Goal: Transaction & Acquisition: Book appointment/travel/reservation

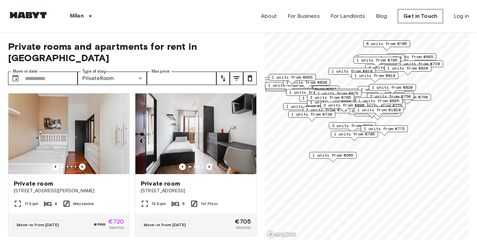
click at [54, 58] on div "**********" at bounding box center [132, 137] width 248 height 208
click at [57, 72] on input "Move-in date" at bounding box center [51, 78] width 53 height 13
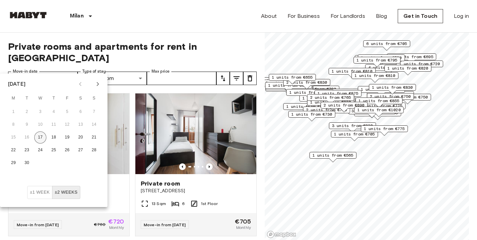
click at [42, 135] on button "17" at bounding box center [40, 137] width 12 height 12
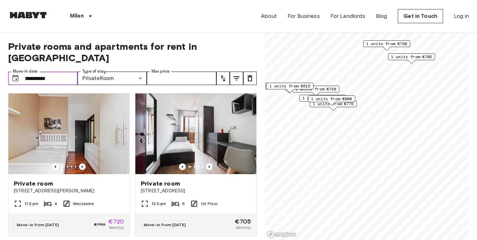
type input "**********"
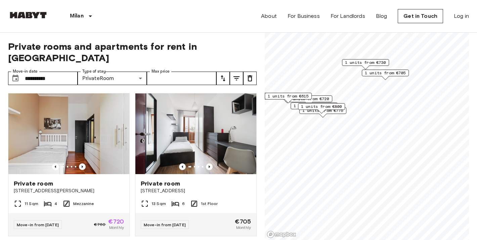
click at [367, 73] on span "1 units from €705" at bounding box center [385, 73] width 41 height 6
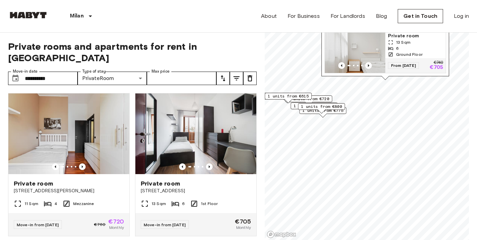
click at [318, 106] on span "1 units from €800" at bounding box center [321, 106] width 41 height 6
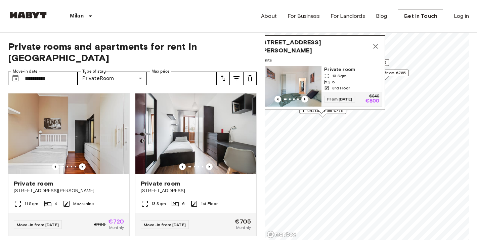
click at [322, 115] on div "Map marker" at bounding box center [322, 115] width 7 height 4
click at [330, 114] on div "1 units from €775" at bounding box center [322, 112] width 47 height 10
click at [332, 112] on div "Via Elba 30, 20144 Milano, IT 1 units Private room 13 Sqm 6 3rd Floor From 17 S…" at bounding box center [322, 74] width 128 height 78
click at [374, 49] on icon "Map marker" at bounding box center [375, 46] width 5 height 5
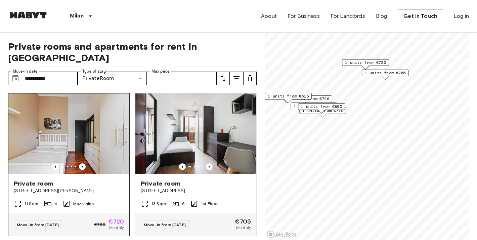
click at [127, 138] on img at bounding box center [68, 133] width 121 height 81
click at [114, 142] on img at bounding box center [68, 133] width 121 height 81
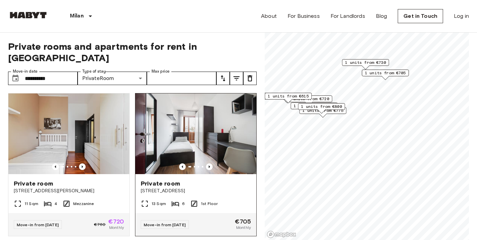
click at [161, 146] on img at bounding box center [195, 133] width 121 height 81
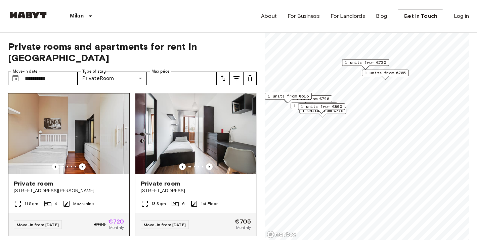
click at [81, 174] on div "Private room Via Giuseppe Massarenti 13" at bounding box center [68, 187] width 121 height 26
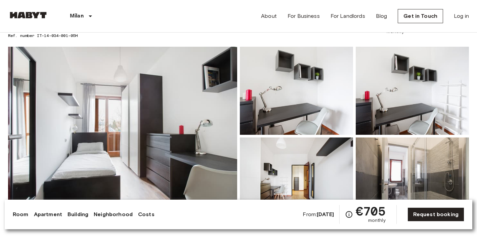
scroll to position [42, 0]
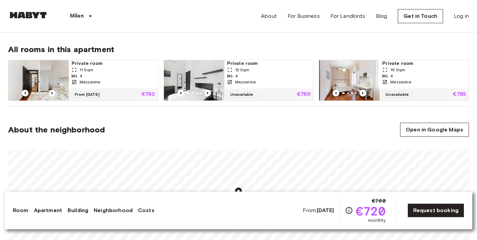
scroll to position [448, 0]
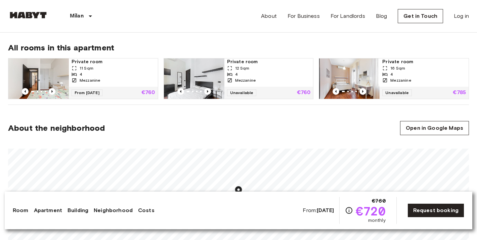
click at [117, 93] on div "From 01 Dec 25 €760" at bounding box center [113, 93] width 89 height 12
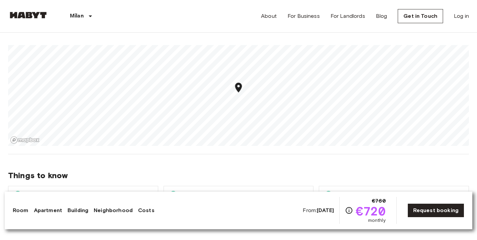
scroll to position [594, 0]
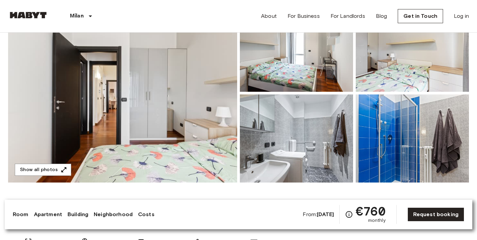
scroll to position [84, 0]
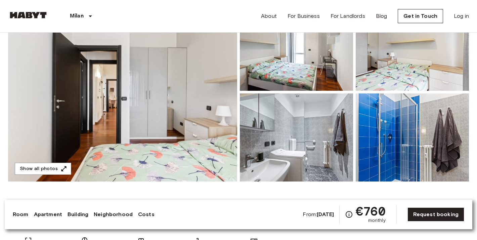
click at [182, 92] on img at bounding box center [122, 92] width 229 height 179
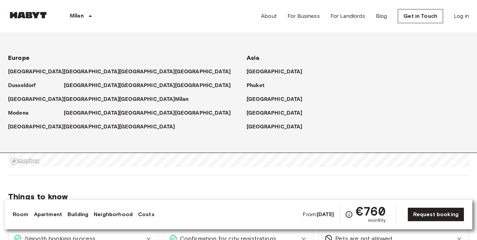
scroll to position [283, 0]
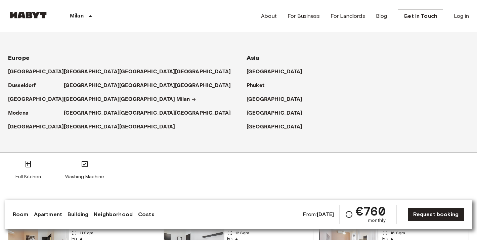
click at [179, 100] on p "Milan" at bounding box center [183, 99] width 14 height 8
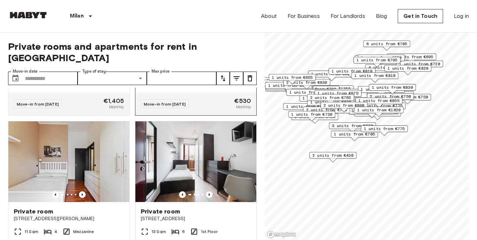
scroll to position [148, 0]
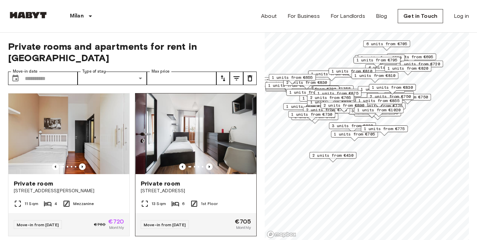
click at [154, 148] on img at bounding box center [196, 133] width 121 height 81
click at [154, 148] on img at bounding box center [195, 133] width 121 height 81
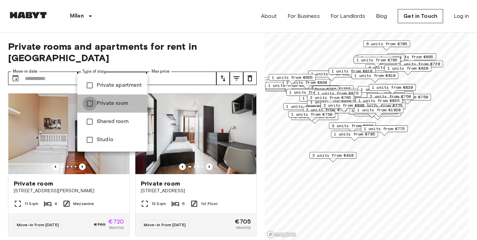
type input "**********"
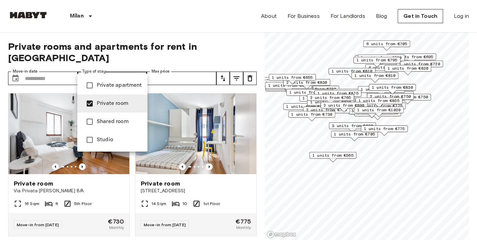
click at [49, 70] on div at bounding box center [238, 120] width 477 height 240
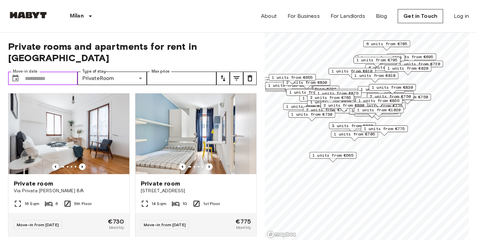
click at [47, 72] on input "Move-in date" at bounding box center [51, 78] width 53 height 13
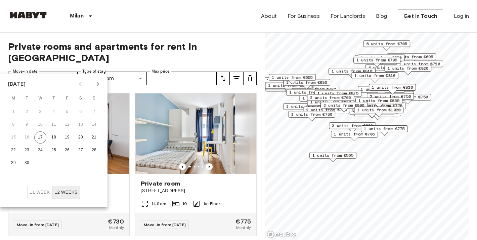
click at [98, 80] on button "Next month" at bounding box center [97, 83] width 11 height 11
click at [40, 112] on button "1" at bounding box center [40, 112] width 12 height 12
type input "**********"
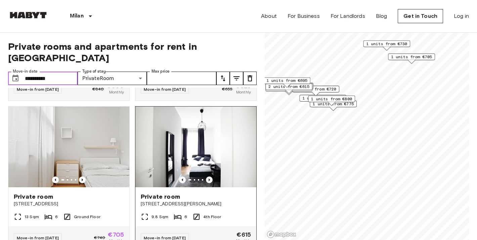
scroll to position [423, 0]
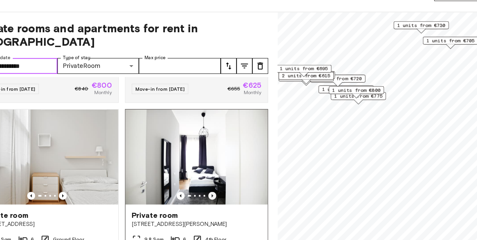
click at [206, 185] on icon "Previous image" at bounding box center [209, 188] width 7 height 7
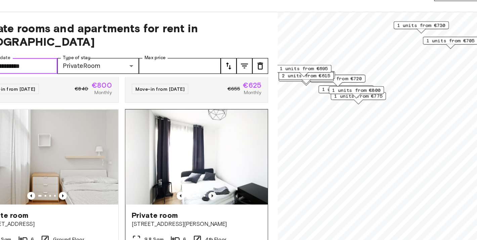
click at [206, 185] on icon "Previous image" at bounding box center [209, 188] width 7 height 7
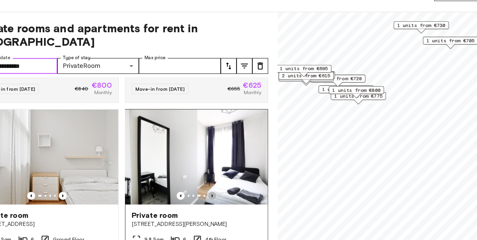
click at [206, 185] on icon "Previous image" at bounding box center [209, 188] width 7 height 7
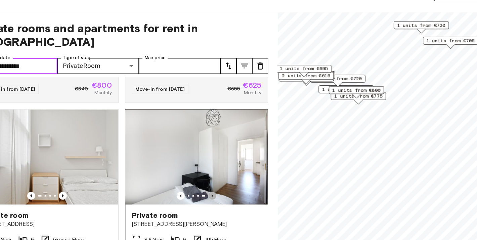
click at [206, 185] on icon "Previous image" at bounding box center [209, 188] width 7 height 7
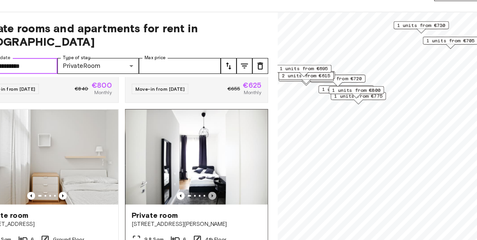
click at [206, 185] on icon "Previous image" at bounding box center [209, 188] width 7 height 7
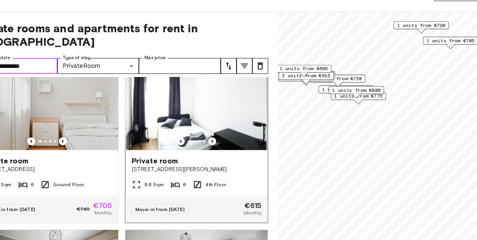
scroll to position [470, 0]
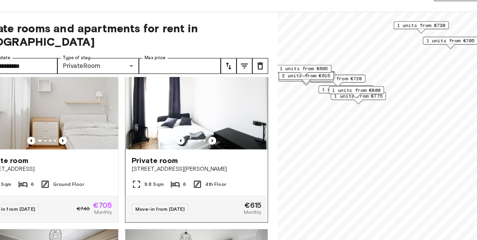
click at [161, 163] on span "Via Benjamin Constant, 6, 20153 Milano, IT" at bounding box center [196, 166] width 110 height 7
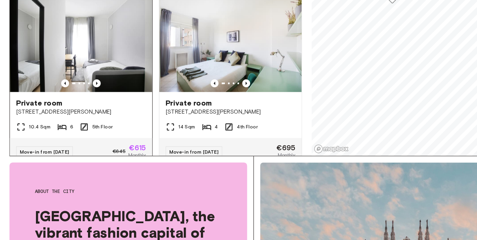
scroll to position [731, 0]
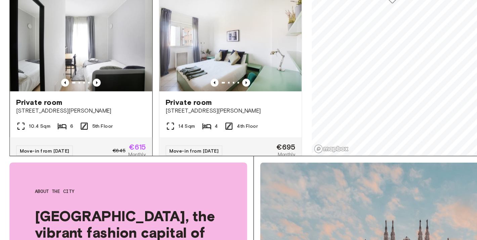
click at [69, 43] on img at bounding box center [68, 73] width 121 height 81
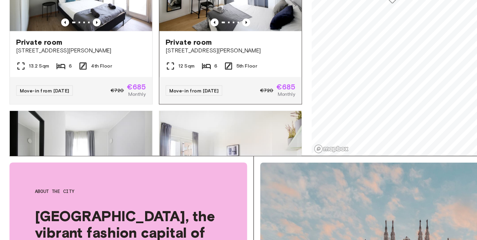
scroll to position [90, 0]
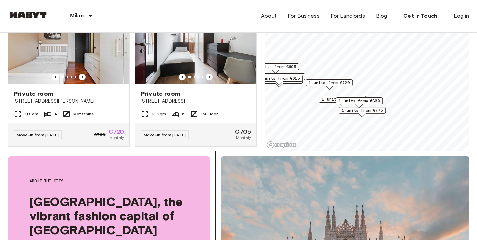
click at [330, 81] on span "1 units from €720" at bounding box center [329, 83] width 41 height 6
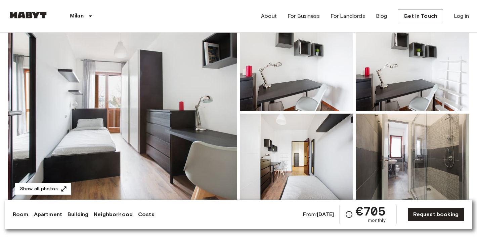
scroll to position [67, 0]
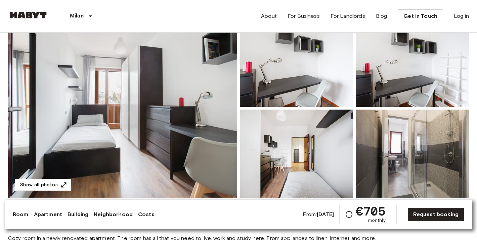
click at [154, 148] on img at bounding box center [122, 108] width 229 height 179
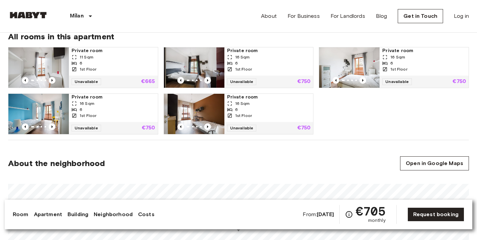
scroll to position [454, 0]
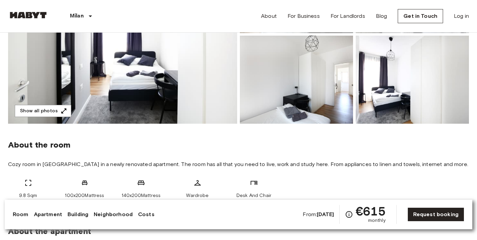
click at [123, 104] on img at bounding box center [122, 34] width 229 height 179
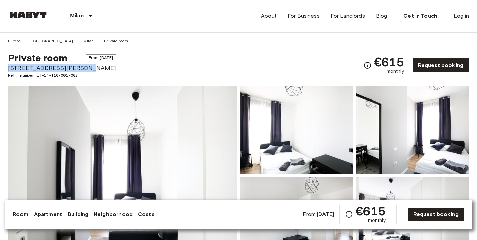
drag, startPoint x: 9, startPoint y: 69, endPoint x: 77, endPoint y: 69, distance: 67.5
click at [77, 69] on span "[STREET_ADDRESS][PERSON_NAME]" at bounding box center [62, 67] width 108 height 9
copy span "[STREET_ADDRESS][PERSON_NAME]"
